Goal: Navigation & Orientation: Find specific page/section

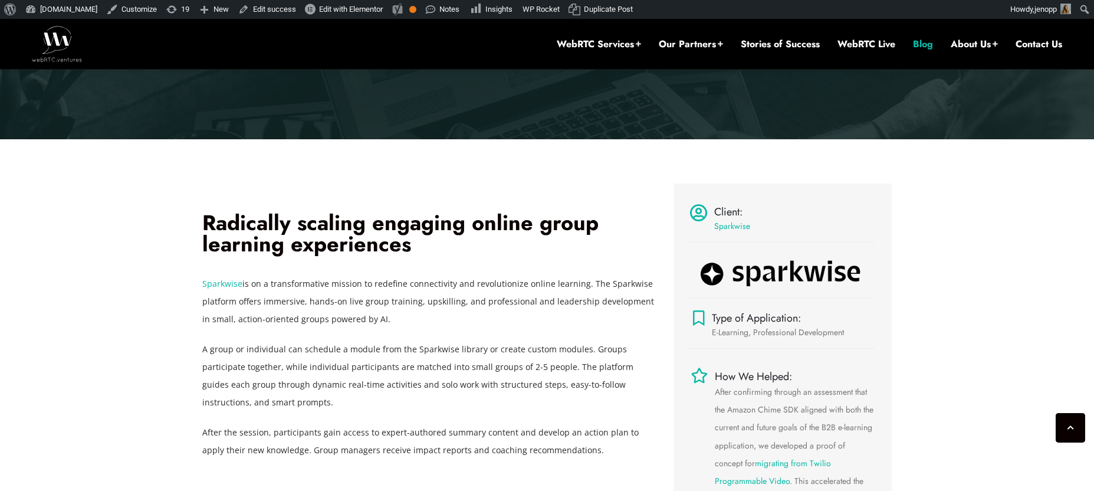
click at [923, 45] on link "Blog" at bounding box center [923, 44] width 20 height 13
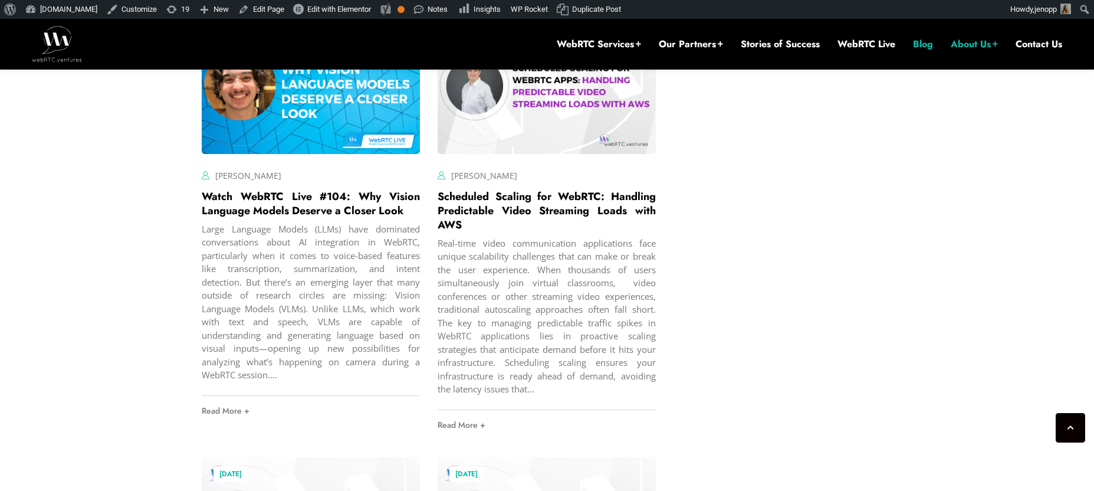
scroll to position [4189, 0]
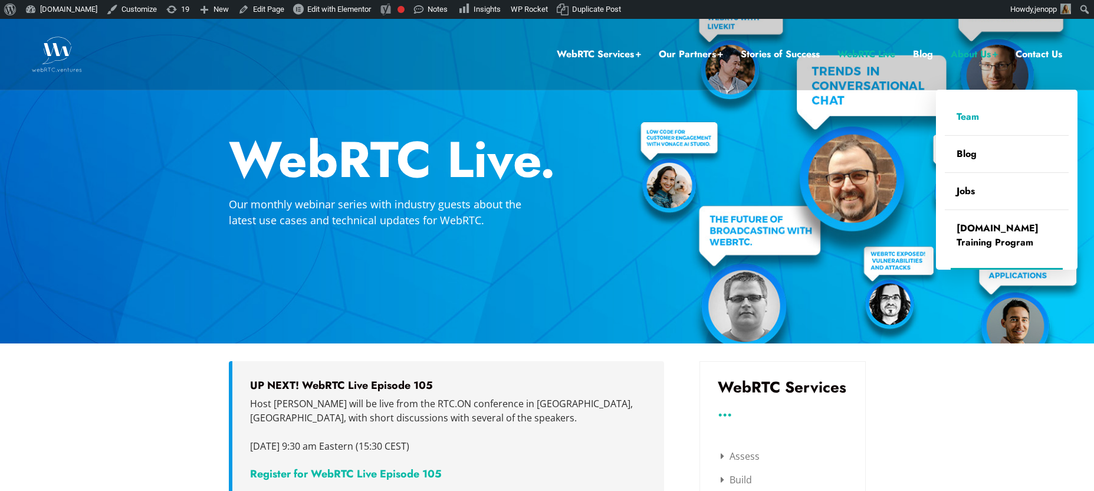
click at [973, 117] on link "Team" at bounding box center [1007, 116] width 124 height 37
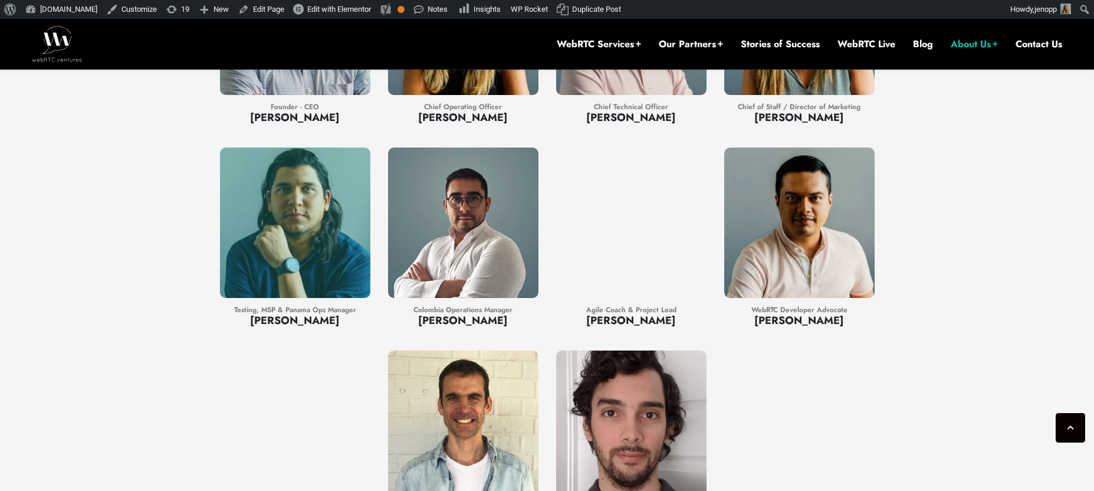
scroll to position [1140, 0]
